Goal: Information Seeking & Learning: Learn about a topic

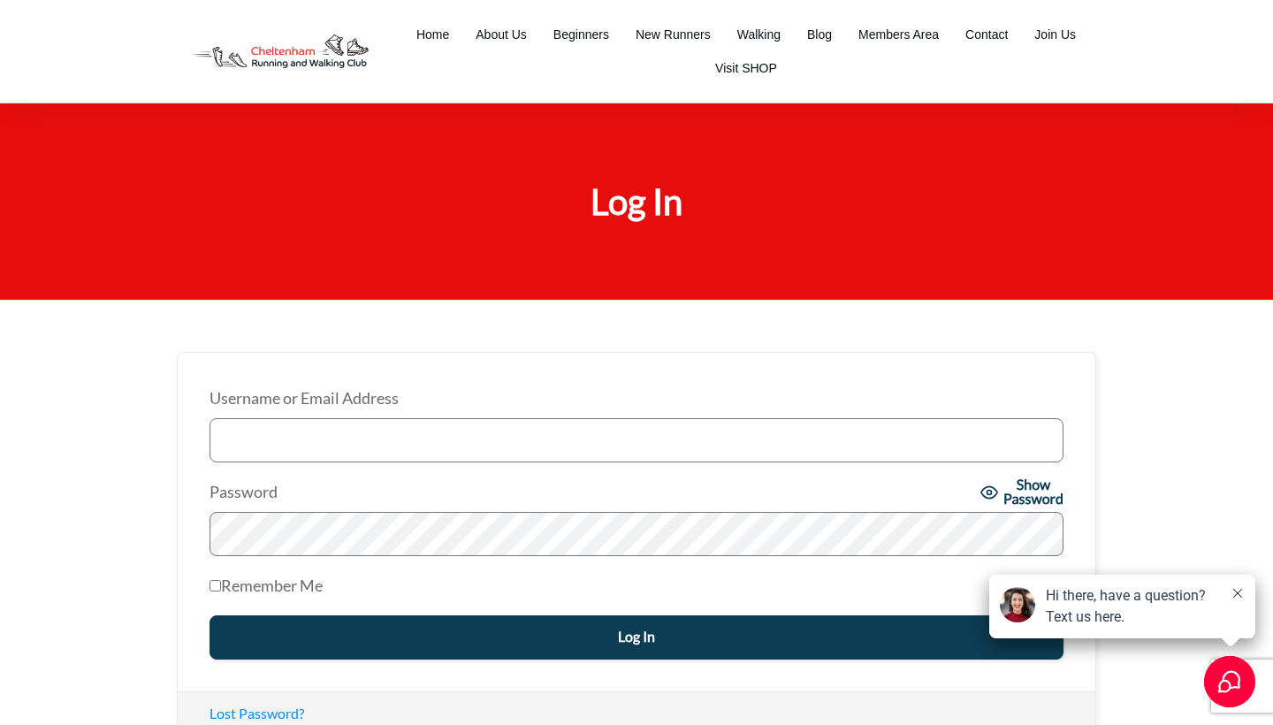
type input "Louise Foster"
click at [636, 635] on input "Log In" at bounding box center [636, 637] width 854 height 44
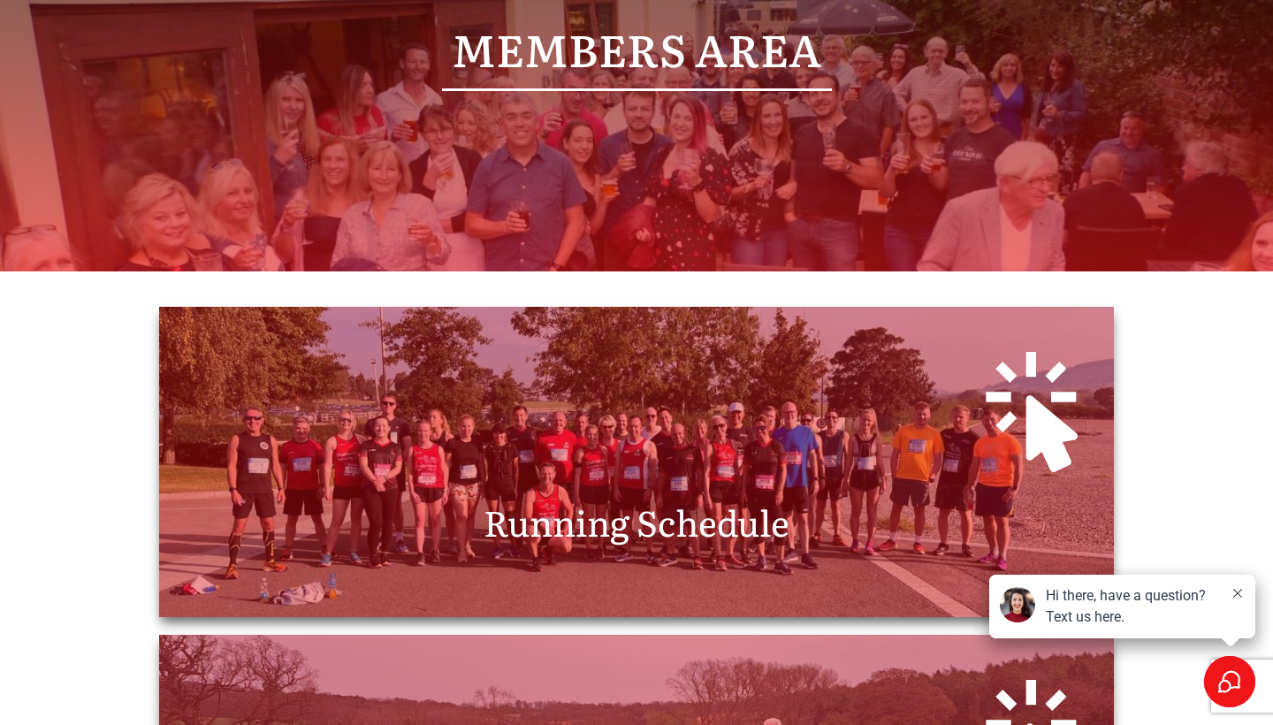
scroll to position [255, 0]
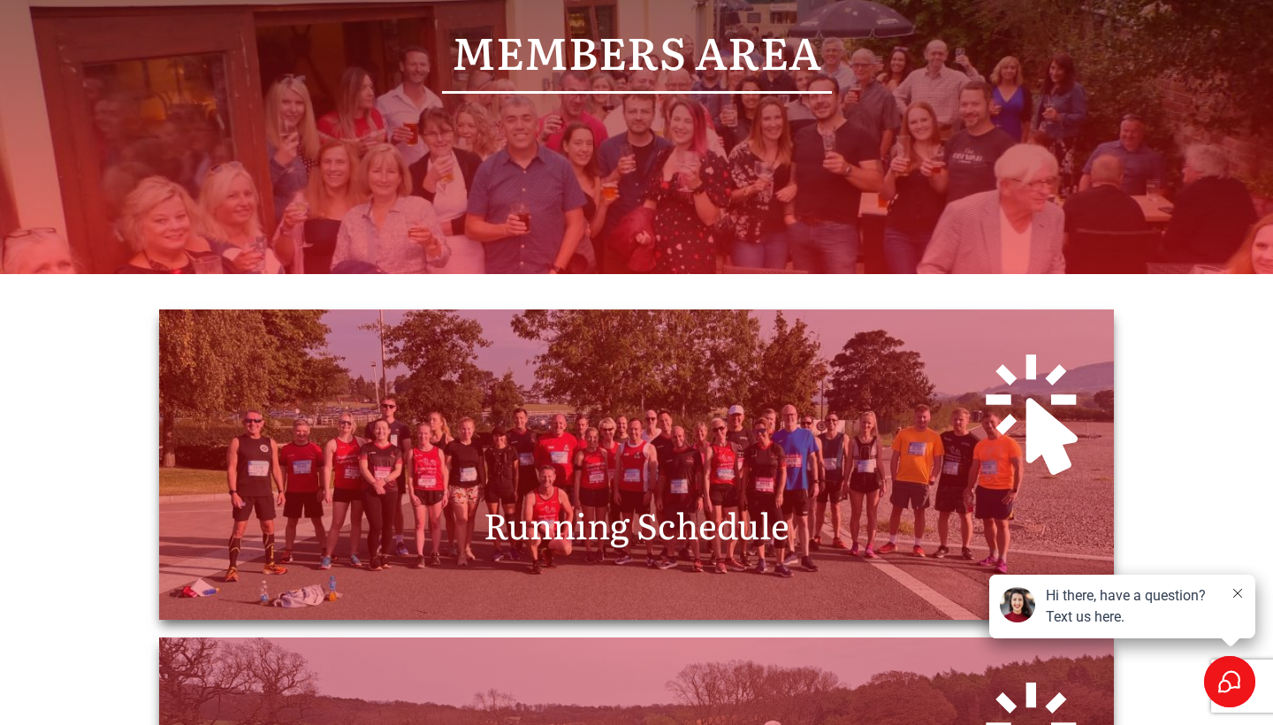
click at [641, 529] on span "Running Schedule" at bounding box center [636, 524] width 306 height 52
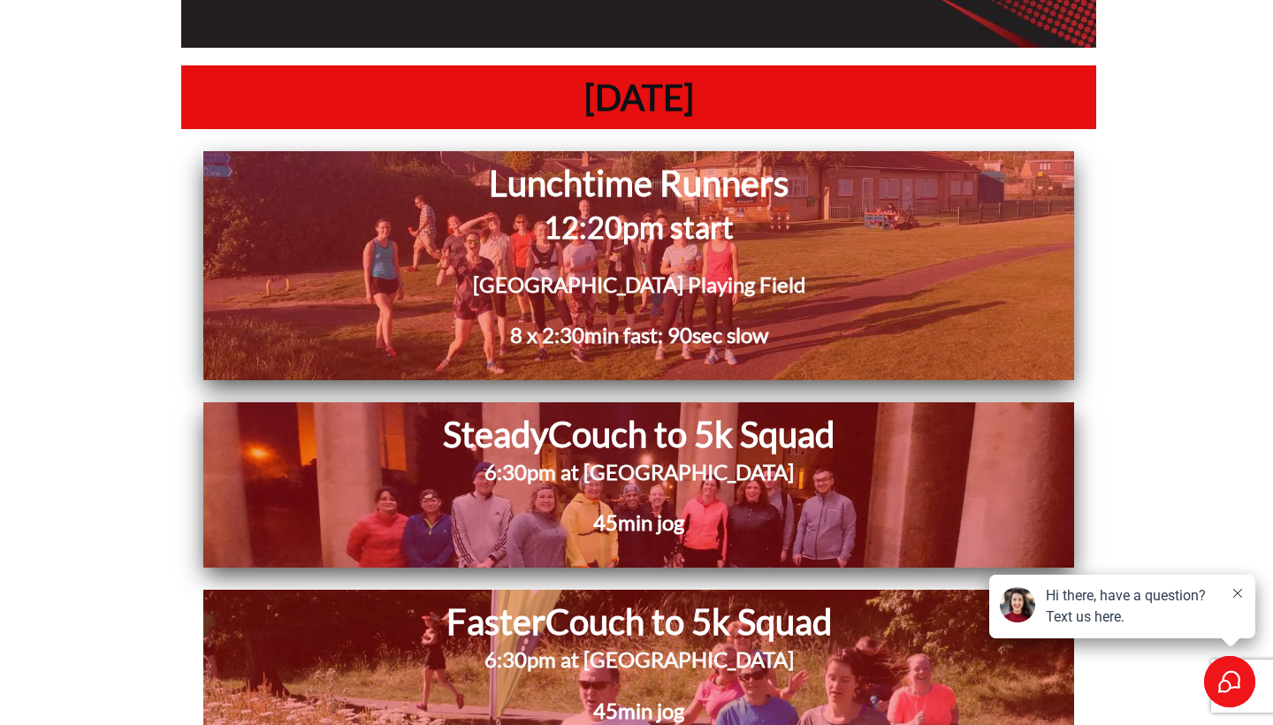
scroll to position [8965, 0]
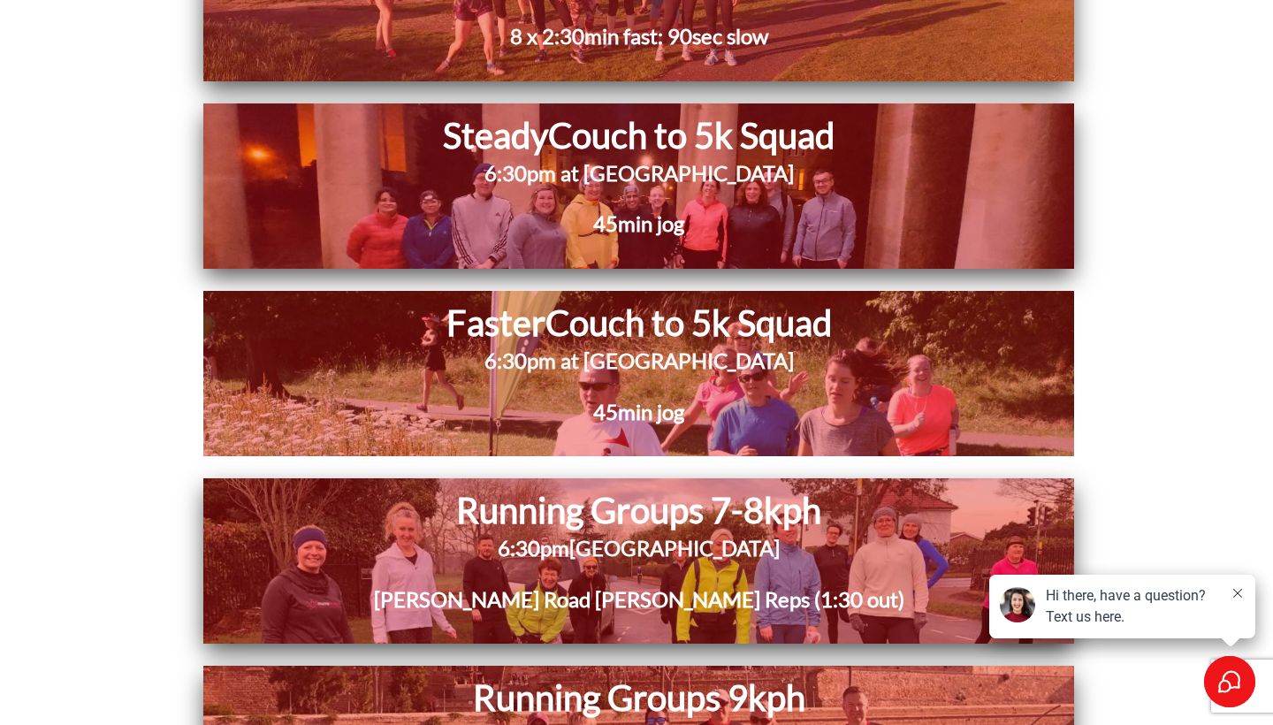
scroll to position [9279, 0]
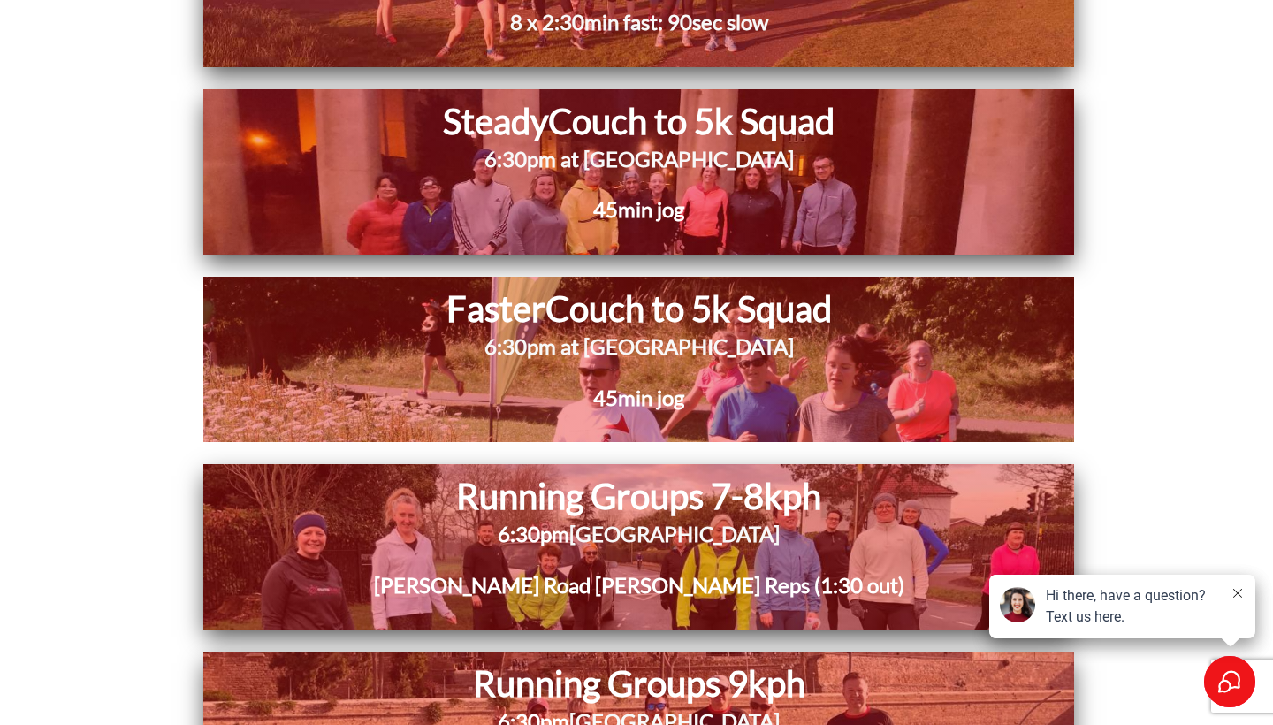
click at [590, 660] on h1 "Running Groups 9kph" at bounding box center [638, 683] width 719 height 46
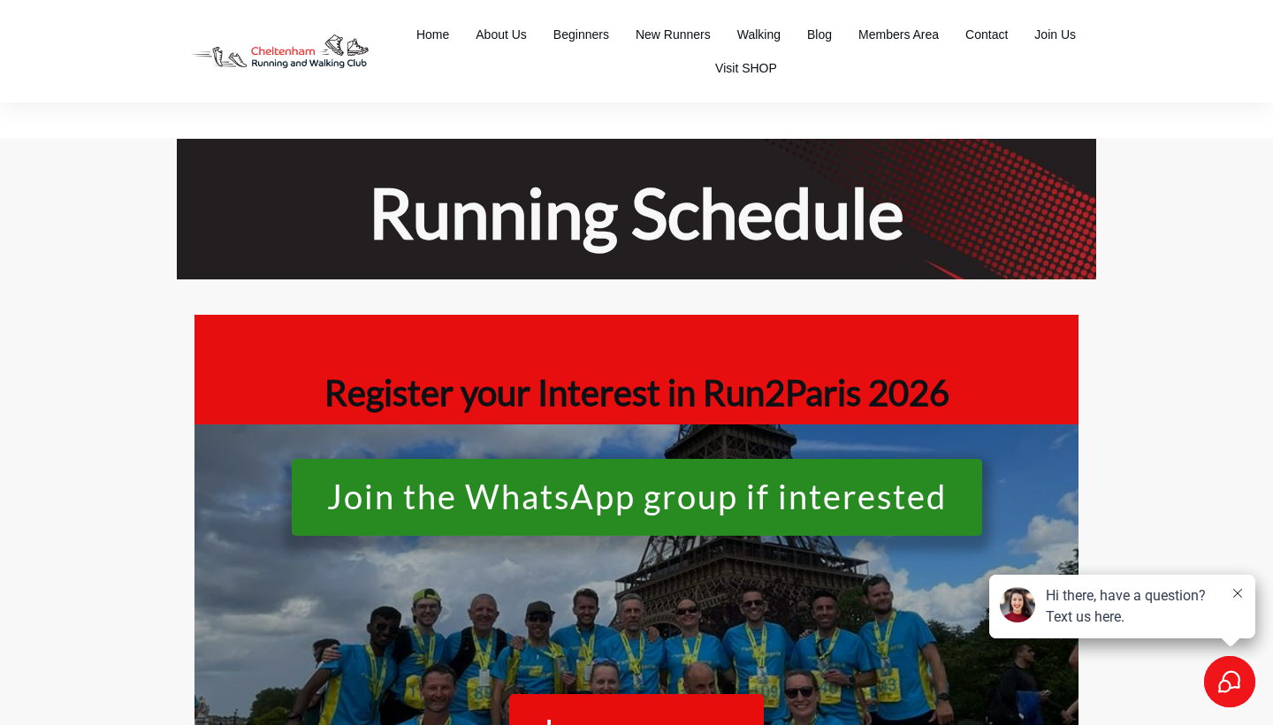
scroll to position [9279, 0]
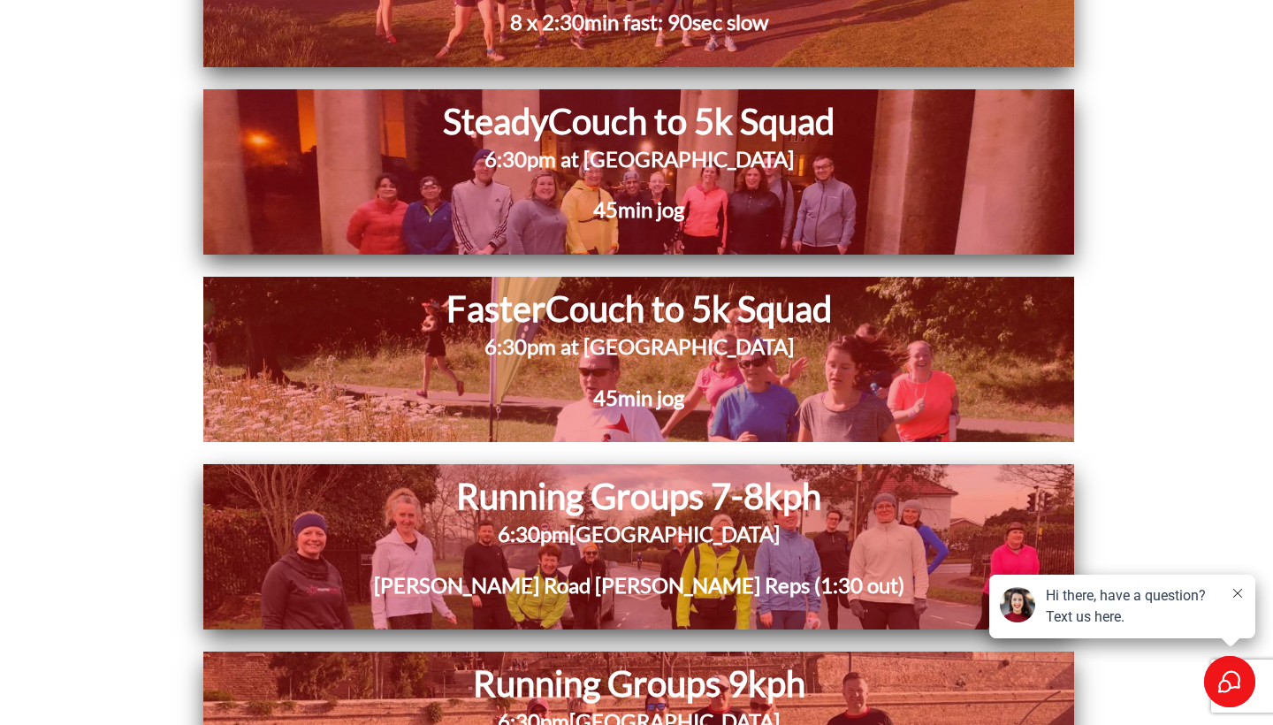
click at [623, 473] on h1 "Running Groups 7-8kph" at bounding box center [638, 496] width 687 height 46
